Goal: Task Accomplishment & Management: Complete application form

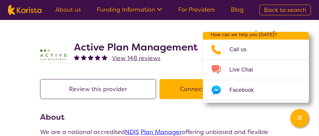
click at [185, 91] on button "Connect with the Provider" at bounding box center [217, 89] width 116 height 20
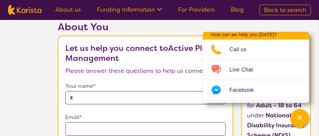
scroll to position [32, 0]
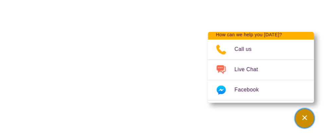
click at [301, 117] on icon "Channel Menu" at bounding box center [304, 117] width 7 height 7
click at [309, 116] on div "Channel Menu" at bounding box center [304, 118] width 13 height 15
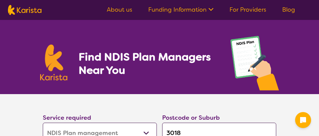
select select "NDIS Plan management"
select select "AD"
select select "NDIS"
select select "NDIS Plan management"
select select "AD"
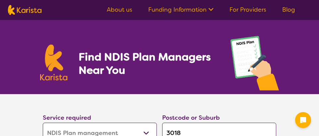
select select "NDIS"
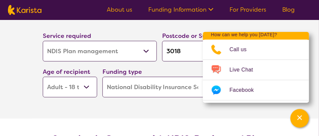
scroll to position [82, 0]
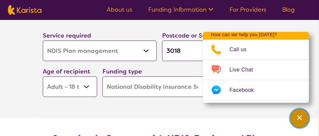
click at [296, 114] on icon "Channel Menu" at bounding box center [299, 117] width 7 height 7
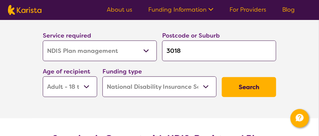
click at [245, 84] on button "Search" at bounding box center [249, 87] width 54 height 20
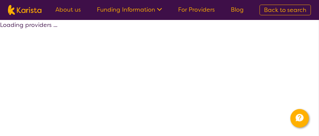
select select "by_score"
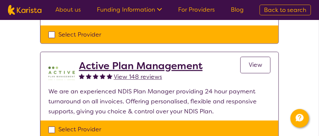
scroll to position [220, 0]
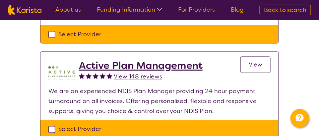
click at [260, 63] on span "View" at bounding box center [256, 65] width 14 height 8
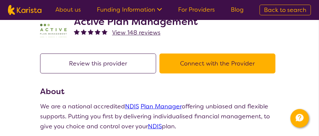
scroll to position [25, 0]
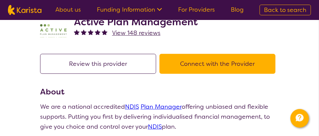
click at [221, 64] on button "Connect with the Provider" at bounding box center [217, 64] width 116 height 20
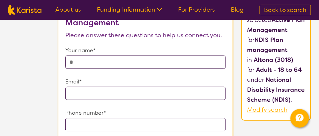
scroll to position [66, 0]
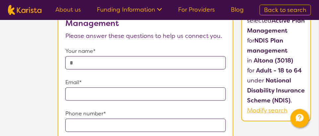
click at [95, 61] on input "text" at bounding box center [145, 62] width 160 height 13
type input "**********"
click at [82, 92] on input "email" at bounding box center [145, 93] width 160 height 13
type input "**********"
click at [88, 127] on input "tel" at bounding box center [145, 124] width 160 height 13
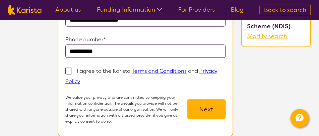
scroll to position [144, 0]
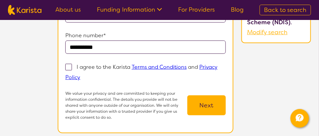
type input "**********"
click at [69, 65] on span at bounding box center [68, 67] width 7 height 7
click at [80, 75] on input "I agree to the Karista Terms and Conditions and Privacy Policy" at bounding box center [82, 77] width 4 height 4
checkbox input "true"
click at [206, 104] on button "Next" at bounding box center [206, 105] width 38 height 20
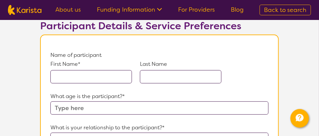
scroll to position [48, 0]
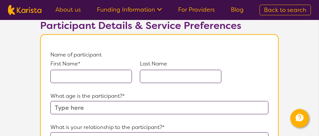
click at [68, 77] on input "text" at bounding box center [91, 76] width 82 height 13
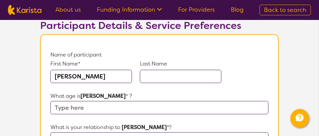
type input "Kai"
click at [159, 74] on input "text" at bounding box center [181, 76] width 82 height 13
type input "Ashley"
click at [98, 107] on input "text" at bounding box center [159, 107] width 218 height 13
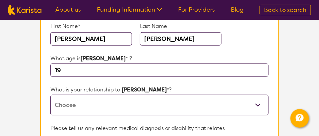
scroll to position [89, 0]
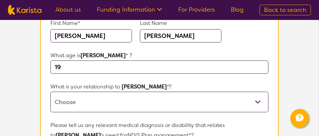
type input "19"
click at [259, 101] on select "This request is for myself I am their parent I am their child I am their spouse…" at bounding box center [159, 101] width 218 height 21
select select "This request is for myself"
click at [50, 91] on select "This request is for myself I am their parent I am their child I am their spouse…" at bounding box center [159, 101] width 218 height 21
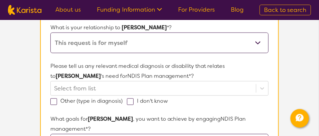
scroll to position [148, 0]
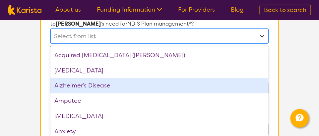
click at [263, 43] on div "option Alzheimer’s Disease focused, 3 of 75. 75 results available. Use Up and D…" at bounding box center [159, 36] width 218 height 15
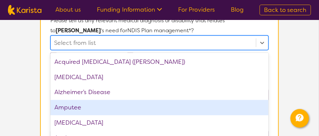
scroll to position [194, 0]
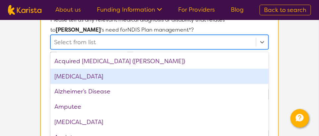
click at [64, 74] on div "ADHD" at bounding box center [159, 76] width 218 height 15
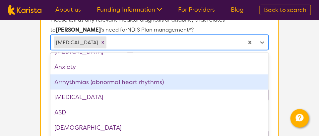
scroll to position [56, 0]
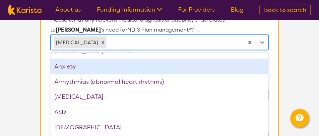
click at [82, 64] on div "Anxiety" at bounding box center [159, 66] width 218 height 15
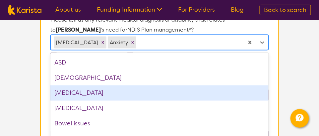
scroll to position [89, 0]
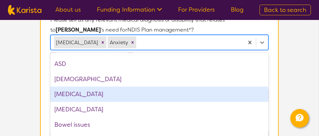
click at [103, 90] on div "Autism Spectrum Disorder" at bounding box center [159, 94] width 218 height 15
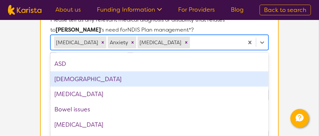
click at [78, 80] on div "Asthma" at bounding box center [159, 78] width 218 height 15
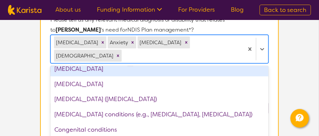
scroll to position [192, 0]
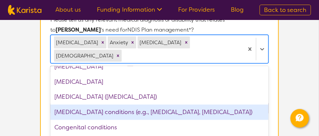
click at [80, 104] on div "Chronic pain conditions (e.g., fibromyalgia, neuropathy)" at bounding box center [159, 111] width 218 height 15
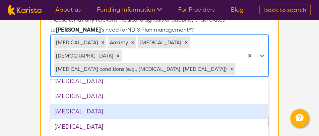
scroll to position [281, 0]
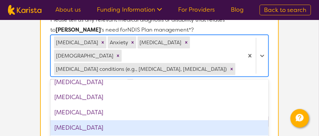
click at [82, 120] on div "Dyslexia" at bounding box center [159, 127] width 218 height 15
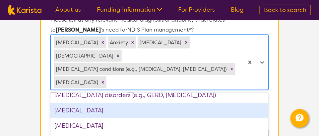
scroll to position [404, 0]
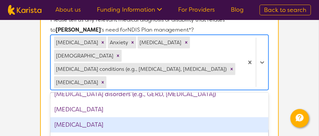
click at [88, 117] on div "Hearing loss" at bounding box center [159, 124] width 218 height 15
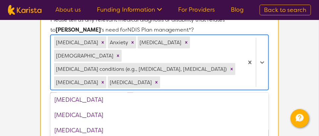
scroll to position [505, 0]
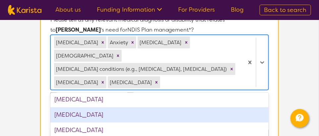
click at [124, 107] on div "Learning difficulty" at bounding box center [159, 114] width 218 height 15
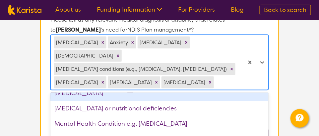
scroll to position [527, 0]
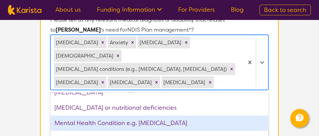
click at [126, 115] on div "Mental Health Condition e.g. Depression" at bounding box center [159, 122] width 218 height 15
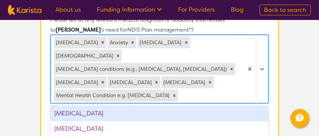
scroll to position [720, 0]
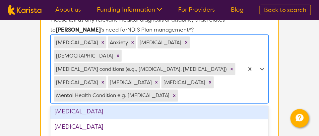
click at [91, 104] on div "Personality Disorder" at bounding box center [159, 111] width 218 height 15
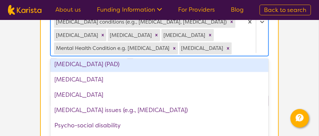
scroll to position [241, 0]
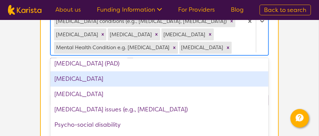
click at [77, 71] on div "Physical disability" at bounding box center [159, 78] width 218 height 15
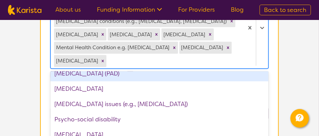
scroll to position [708, 0]
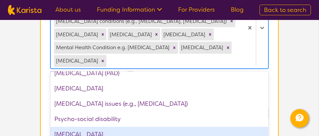
click at [69, 127] on div "PTSD" at bounding box center [159, 134] width 218 height 15
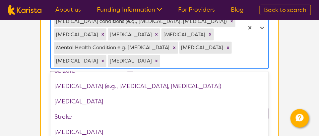
scroll to position [818, 0]
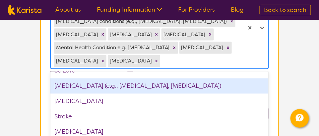
click at [147, 78] on div "Sleep disorders (e.g., insomnia, sleep apnea)" at bounding box center [159, 85] width 218 height 15
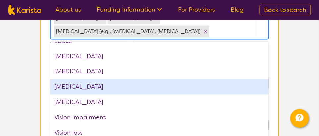
scroll to position [291, 0]
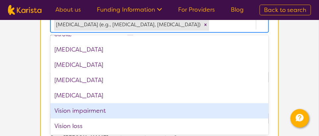
click at [90, 103] on div "Vision impairment" at bounding box center [159, 110] width 218 height 15
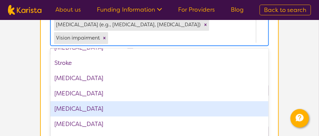
scroll to position [833, 0]
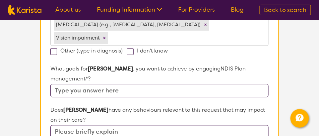
click at [29, 79] on section "L About You 2 Participant Details 3 Confirmation Participant Details & Service …" at bounding box center [159, 73] width 319 height 688
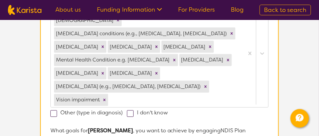
scroll to position [231, 0]
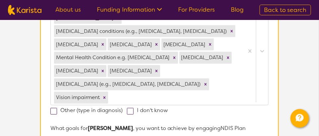
click at [53, 108] on span at bounding box center [53, 111] width 7 height 7
click at [123, 108] on input "Other (type in diagnosis)" at bounding box center [125, 110] width 4 height 4
checkbox input "true"
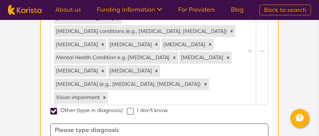
click at [79, 123] on input at bounding box center [159, 129] width 218 height 13
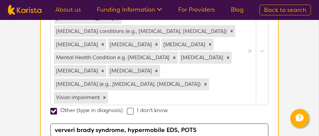
drag, startPoint x: 65, startPoint y: 102, endPoint x: 21, endPoint y: 122, distance: 48.8
click at [76, 123] on input "ververi brady syndrome, hypermobile EDS, POTS" at bounding box center [159, 129] width 218 height 13
type input "ver-veri brady syndrome, hypermobile EDS, POTS"
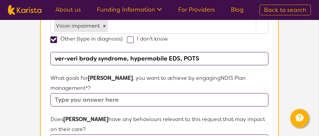
scroll to position [299, 0]
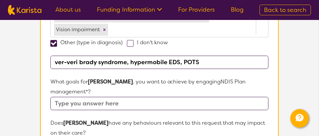
click at [86, 96] on input "text" at bounding box center [159, 102] width 218 height 13
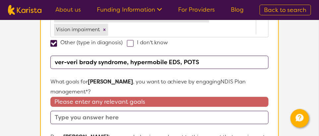
click at [92, 110] on input "text" at bounding box center [159, 116] width 218 height 13
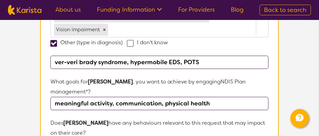
type input "meaningful activity, communication, physical health"
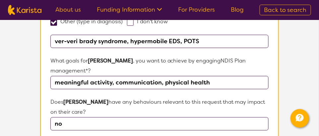
scroll to position [328, 0]
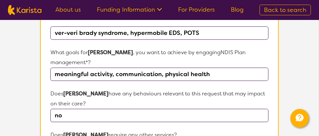
type input "no"
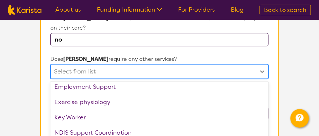
scroll to position [95, 0]
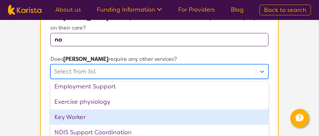
click at [66, 109] on div "Key Worker" at bounding box center [159, 116] width 218 height 15
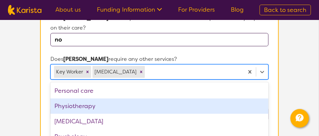
scroll to position [154, 0]
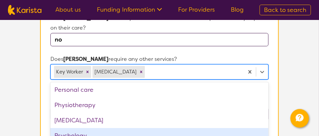
click at [71, 128] on div "Psychology" at bounding box center [159, 135] width 218 height 15
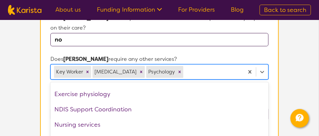
scroll to position [101, 0]
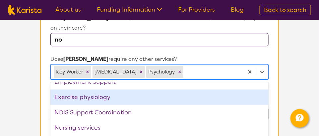
click at [85, 89] on div "Exercise physiology" at bounding box center [159, 96] width 218 height 15
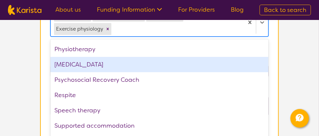
scroll to position [162, 0]
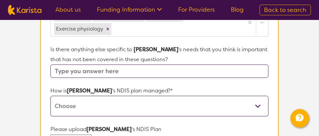
click at [259, 95] on select "Self-managed NDIS plan Managed by a registered plan management provider (not th…" at bounding box center [159, 105] width 218 height 21
select select "I'm not sure"
click at [50, 95] on select "Self-managed NDIS plan Managed by a registered plan management provider (not th…" at bounding box center [159, 105] width 218 height 21
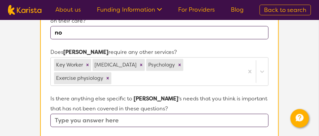
scroll to position [410, 0]
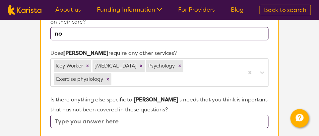
click at [94, 114] on input "text" at bounding box center [159, 120] width 218 height 13
click at [136, 114] on input "text" at bounding box center [159, 120] width 218 height 13
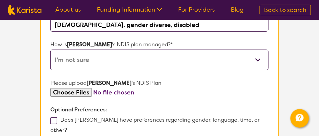
scroll to position [509, 0]
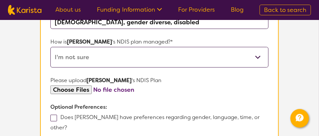
type input "queer, gender diverse, disabled"
click at [54, 114] on span at bounding box center [53, 117] width 7 height 7
click at [67, 125] on input "Does Kai have preferences regarding gender, language, time, or other?" at bounding box center [69, 127] width 4 height 4
checkbox input "true"
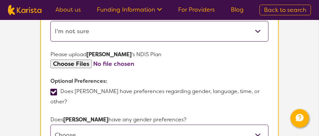
scroll to position [539, 0]
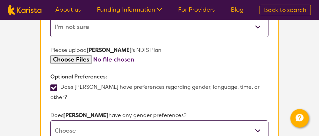
click at [258, 120] on select "Male Female Other No Preference" at bounding box center [159, 130] width 218 height 21
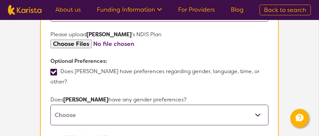
scroll to position [555, 0]
click at [256, 104] on select "Male Female Other No Preference" at bounding box center [159, 114] width 218 height 21
click at [167, 104] on select "Male Female Other No Preference" at bounding box center [159, 114] width 218 height 21
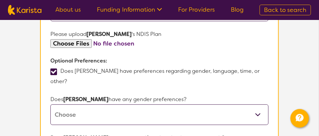
select select "No preference"
click at [50, 104] on select "Male Female Other No Preference" at bounding box center [159, 114] width 218 height 21
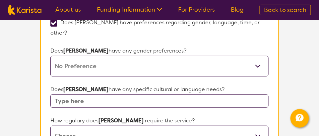
scroll to position [604, 0]
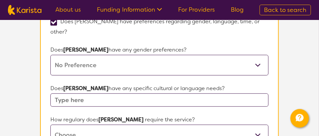
click at [260, 124] on select "Daily Twice a week Weekly Every fortnight Monthly Other" at bounding box center [159, 134] width 218 height 21
select select "Weekly"
click at [50, 124] on select "Daily Twice a week Weekly Every fortnight Monthly Other" at bounding box center [159, 134] width 218 height 21
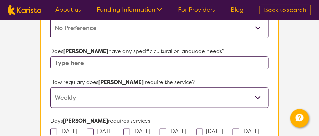
scroll to position [644, 0]
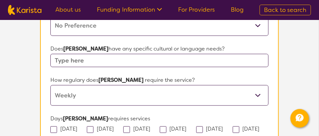
checkbox input "true"
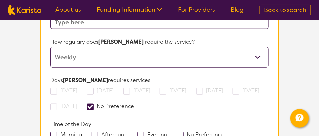
scroll to position [684, 0]
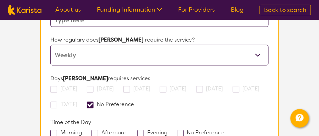
click at [95, 130] on span at bounding box center [94, 133] width 7 height 7
click at [128, 130] on input "Afternoon" at bounding box center [130, 132] width 4 height 4
checkbox input "true"
click at [140, 130] on span at bounding box center [140, 133] width 7 height 7
click at [167, 130] on input "Evening" at bounding box center [169, 132] width 4 height 4
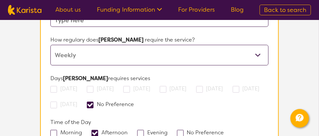
checkbox input "true"
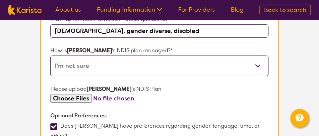
scroll to position [500, 0]
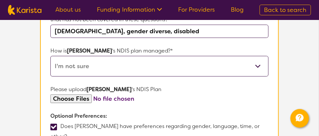
click at [71, 94] on input "file" at bounding box center [159, 98] width 218 height 9
type input "C:\fakepath\Kai Plan Approval (2).pdf"
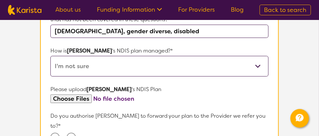
click at [56, 132] on input "Yes" at bounding box center [54, 136] width 9 height 9
radio input "true"
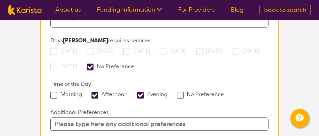
scroll to position [779, 0]
